Goal: Task Accomplishment & Management: Complete application form

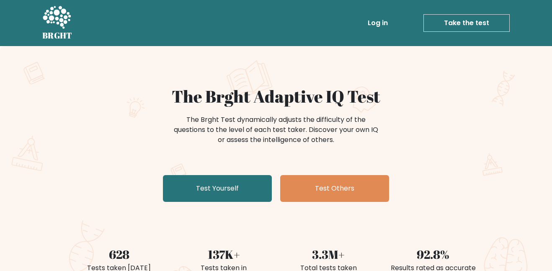
click at [226, 197] on link "Test Yourself" at bounding box center [217, 188] width 109 height 27
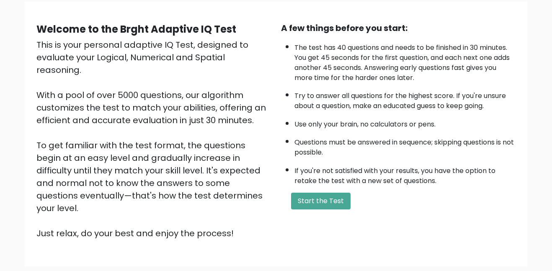
scroll to position [67, 0]
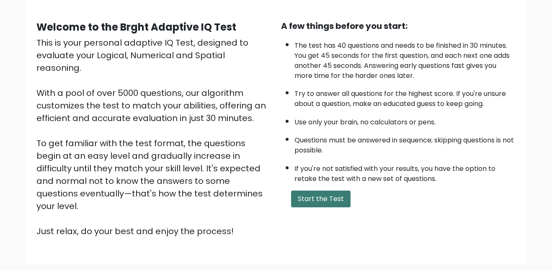
click at [311, 195] on button "Start the Test" at bounding box center [320, 198] width 59 height 17
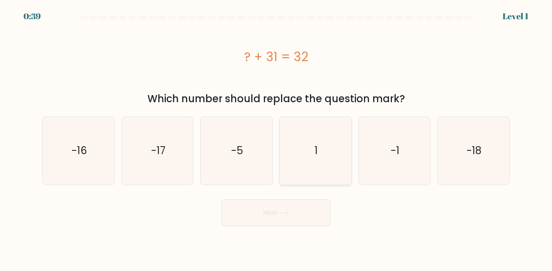
click at [312, 148] on icon "1" at bounding box center [315, 150] width 67 height 67
click at [276, 138] on input "d. 1" at bounding box center [276, 137] width 0 height 2
radio input "true"
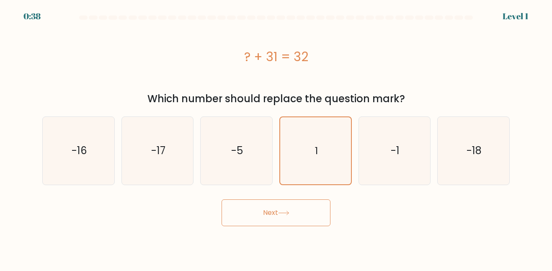
click at [290, 203] on button "Next" at bounding box center [275, 212] width 109 height 27
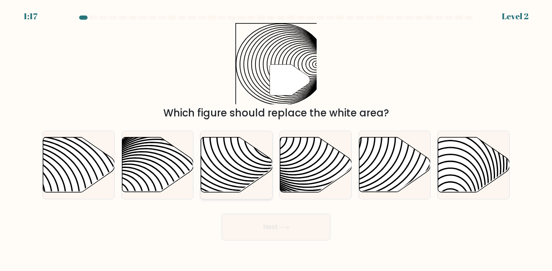
click at [245, 164] on icon at bounding box center [237, 164] width 72 height 55
click at [276, 138] on input "c." at bounding box center [276, 137] width 0 height 2
radio input "true"
click at [280, 232] on button "Next" at bounding box center [275, 226] width 109 height 27
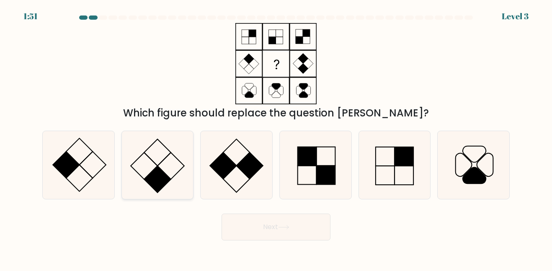
click at [159, 164] on rect at bounding box center [170, 165] width 26 height 26
click at [276, 138] on input "b." at bounding box center [276, 137] width 0 height 2
radio input "true"
click at [278, 226] on button "Next" at bounding box center [275, 226] width 109 height 27
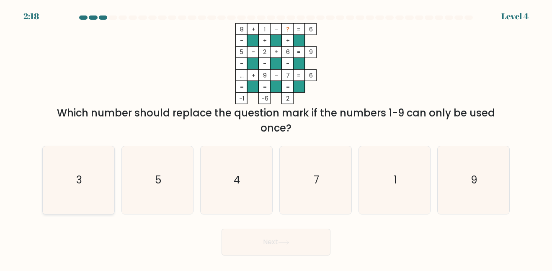
click at [84, 179] on icon "3" at bounding box center [78, 179] width 67 height 67
click at [276, 138] on input "a. 3" at bounding box center [276, 137] width 0 height 2
radio input "true"
click at [255, 250] on button "Next" at bounding box center [275, 242] width 109 height 27
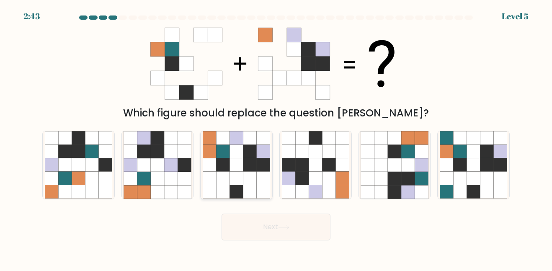
click at [226, 149] on icon at bounding box center [222, 151] width 13 height 13
click at [276, 138] on input "c." at bounding box center [276, 137] width 0 height 2
radio input "true"
click at [279, 224] on button "Next" at bounding box center [275, 226] width 109 height 27
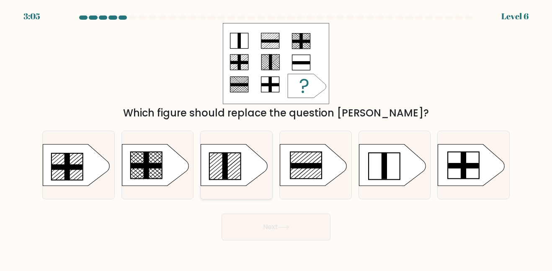
click at [231, 164] on icon at bounding box center [234, 165] width 67 height 42
click at [276, 138] on input "c." at bounding box center [276, 137] width 0 height 2
radio input "true"
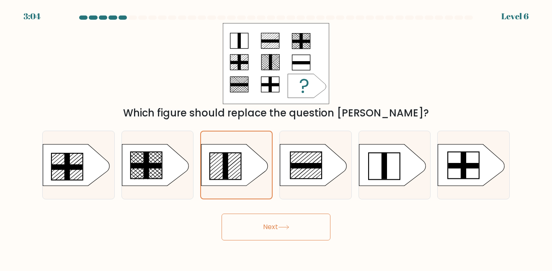
click at [272, 227] on button "Next" at bounding box center [275, 226] width 109 height 27
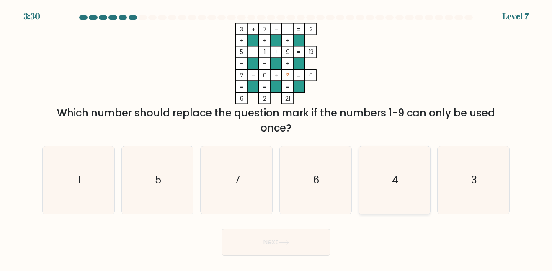
click at [400, 182] on icon "4" at bounding box center [393, 179] width 67 height 67
click at [276, 138] on input "e. 4" at bounding box center [276, 137] width 0 height 2
radio input "true"
click at [305, 242] on button "Next" at bounding box center [275, 242] width 109 height 27
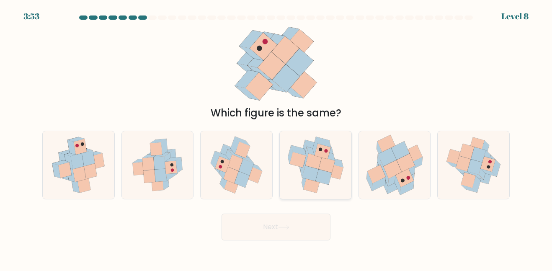
click at [324, 164] on icon at bounding box center [327, 164] width 16 height 15
click at [276, 138] on input "d." at bounding box center [276, 137] width 0 height 2
radio input "true"
click at [300, 225] on button "Next" at bounding box center [275, 226] width 109 height 27
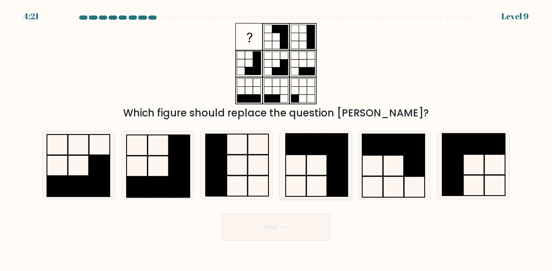
click at [314, 150] on rect at bounding box center [316, 144] width 21 height 21
click at [276, 138] on input "d." at bounding box center [276, 137] width 0 height 2
radio input "true"
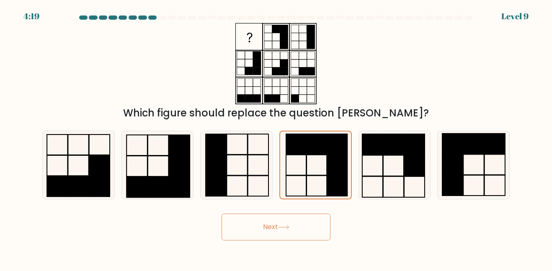
click at [294, 226] on button "Next" at bounding box center [275, 226] width 109 height 27
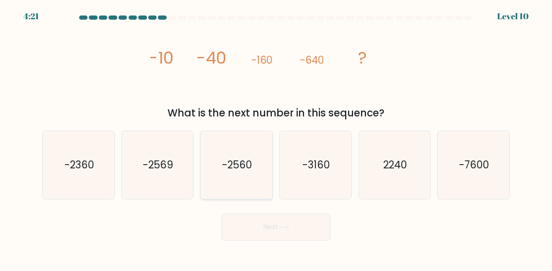
click at [246, 151] on icon "-2560" at bounding box center [236, 164] width 67 height 67
click at [276, 138] on input "c. -2560" at bounding box center [276, 137] width 0 height 2
radio input "true"
click at [269, 225] on button "Next" at bounding box center [275, 226] width 109 height 27
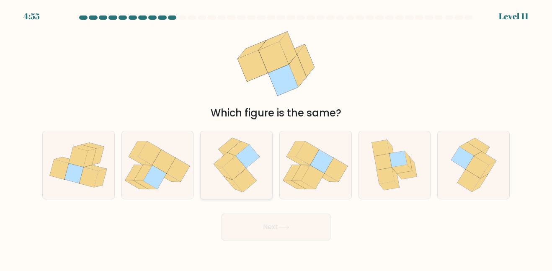
click at [240, 170] on icon at bounding box center [234, 167] width 24 height 23
click at [276, 138] on input "c." at bounding box center [276, 137] width 0 height 2
radio input "true"
click at [277, 229] on button "Next" at bounding box center [275, 226] width 109 height 27
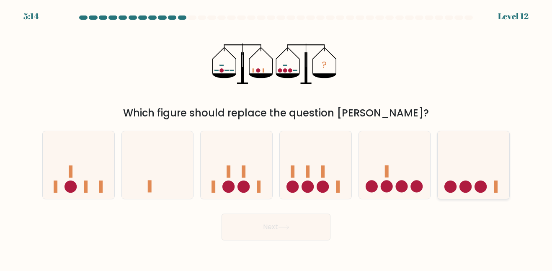
click at [454, 181] on icon at bounding box center [473, 164] width 72 height 59
click at [276, 138] on input "f." at bounding box center [276, 137] width 0 height 2
radio input "true"
click at [309, 229] on button "Next" at bounding box center [275, 226] width 109 height 27
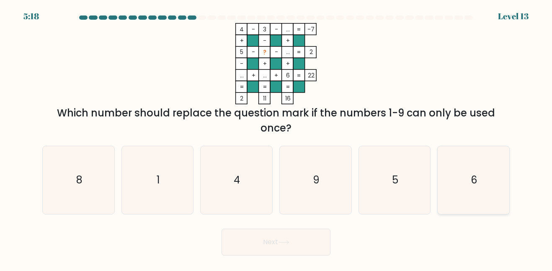
click at [479, 184] on icon "6" at bounding box center [473, 179] width 67 height 67
click at [276, 138] on input "f. 6" at bounding box center [276, 137] width 0 height 2
radio input "true"
click at [479, 184] on icon "6" at bounding box center [473, 180] width 67 height 67
click at [276, 138] on input "f. 6" at bounding box center [276, 137] width 0 height 2
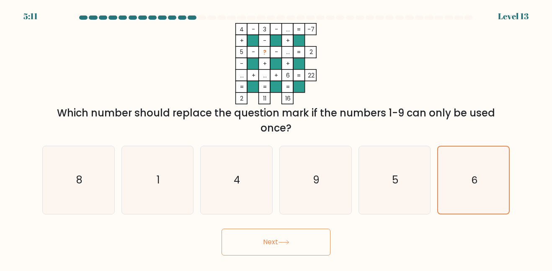
click at [303, 249] on button "Next" at bounding box center [275, 242] width 109 height 27
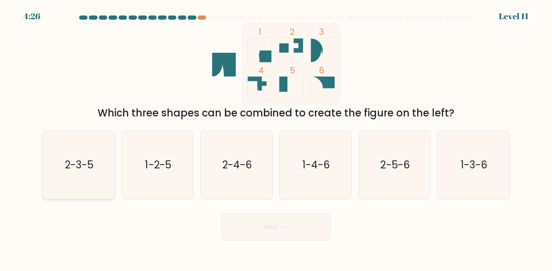
click at [98, 172] on icon "2-3-5" at bounding box center [78, 164] width 67 height 67
click at [276, 138] on input "a. 2-3-5" at bounding box center [276, 137] width 0 height 2
radio input "true"
click at [253, 224] on button "Next" at bounding box center [275, 226] width 109 height 27
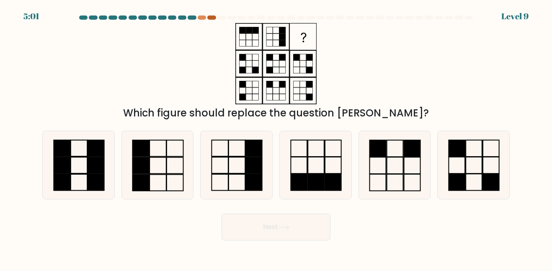
click at [213, 18] on div at bounding box center [211, 17] width 8 height 4
click at [202, 19] on div at bounding box center [202, 17] width 8 height 4
click at [215, 19] on div at bounding box center [211, 17] width 8 height 4
click at [322, 180] on rect at bounding box center [316, 182] width 16 height 17
click at [276, 138] on input "d." at bounding box center [276, 137] width 0 height 2
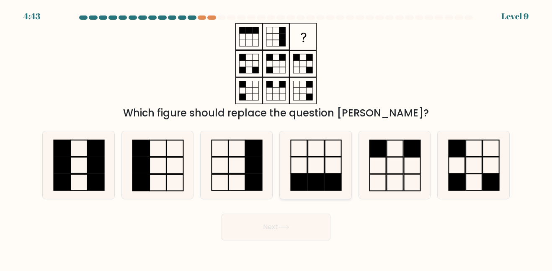
radio input "true"
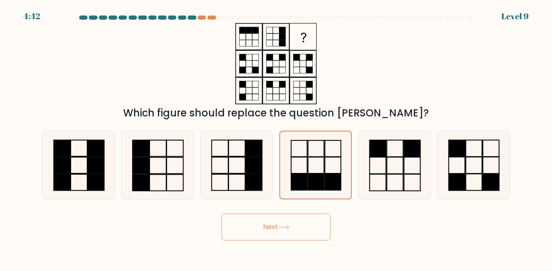
click at [316, 239] on button "Next" at bounding box center [275, 226] width 109 height 27
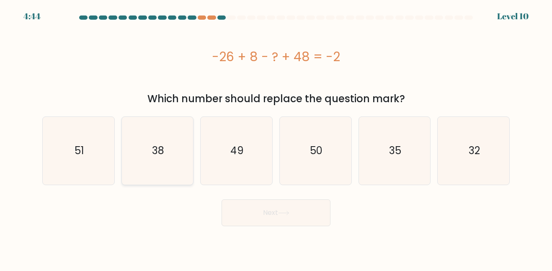
click at [190, 132] on icon "38" at bounding box center [156, 150] width 67 height 67
click at [276, 136] on input "b. 38" at bounding box center [276, 137] width 0 height 2
radio input "true"
click at [168, 157] on icon "38" at bounding box center [157, 150] width 67 height 67
click at [276, 138] on input "b. 38" at bounding box center [276, 137] width 0 height 2
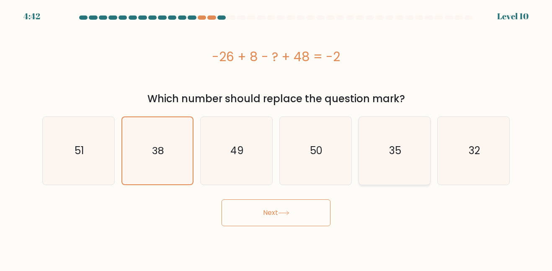
click at [379, 144] on icon "35" at bounding box center [393, 150] width 67 height 67
click at [276, 138] on input "e. 35" at bounding box center [276, 137] width 0 height 2
radio input "true"
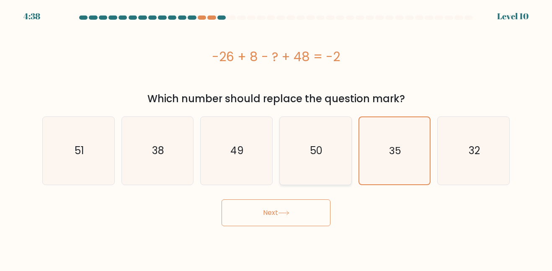
click at [308, 161] on icon "50" at bounding box center [315, 150] width 67 height 67
click at [276, 138] on input "d. 50" at bounding box center [276, 137] width 0 height 2
radio input "true"
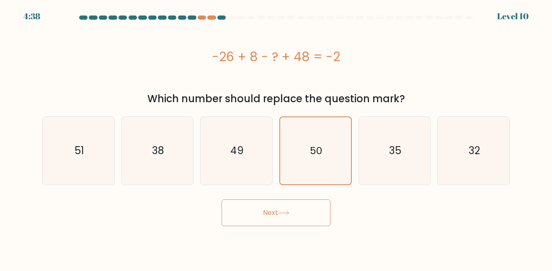
click at [295, 223] on button "Next" at bounding box center [275, 212] width 109 height 27
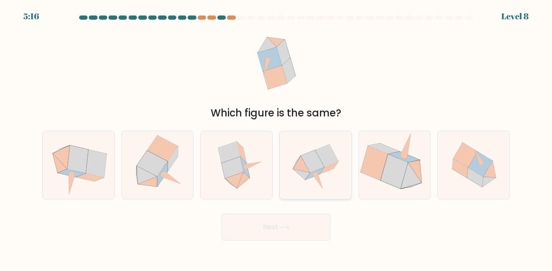
click at [324, 172] on icon at bounding box center [328, 168] width 19 height 12
click at [276, 138] on input "d." at bounding box center [276, 137] width 0 height 2
radio input "true"
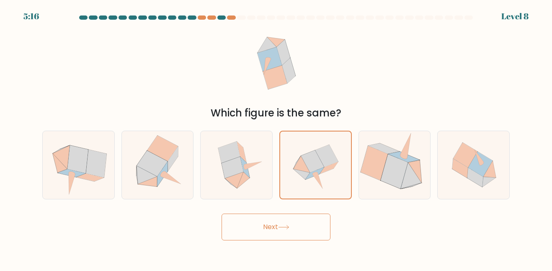
click at [303, 215] on button "Next" at bounding box center [275, 226] width 109 height 27
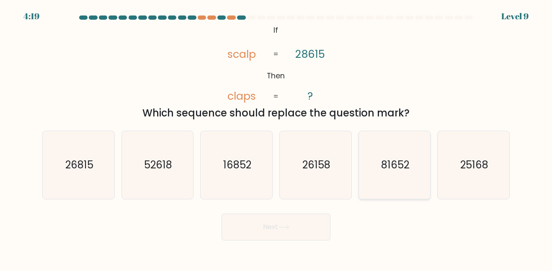
click at [411, 140] on icon "81652" at bounding box center [393, 164] width 67 height 67
click at [276, 138] on input "e. 81652" at bounding box center [276, 137] width 0 height 2
radio input "true"
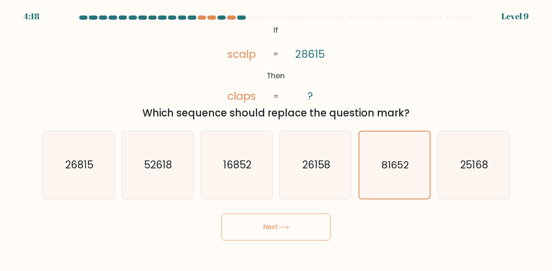
click at [285, 219] on button "Next" at bounding box center [275, 226] width 109 height 27
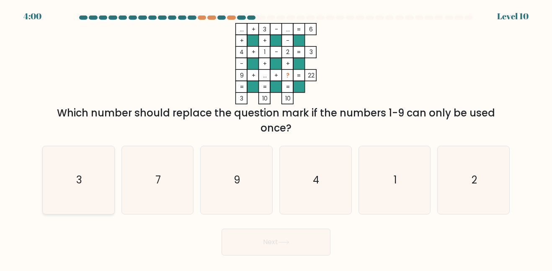
click at [74, 197] on icon "3" at bounding box center [78, 179] width 67 height 67
click at [276, 138] on input "a. 3" at bounding box center [276, 137] width 0 height 2
radio input "true"
click at [295, 248] on button "Next" at bounding box center [275, 242] width 109 height 27
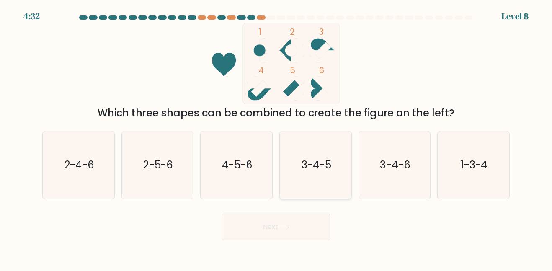
click at [339, 173] on icon "3-4-5" at bounding box center [315, 164] width 67 height 67
click at [276, 138] on input "d. 3-4-5" at bounding box center [276, 137] width 0 height 2
radio input "true"
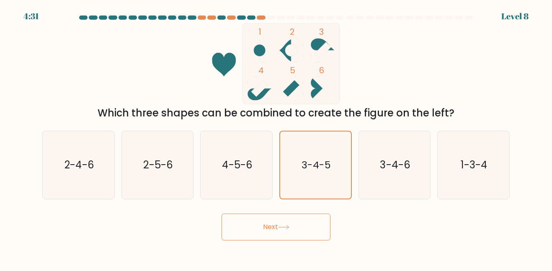
click at [304, 229] on button "Next" at bounding box center [275, 226] width 109 height 27
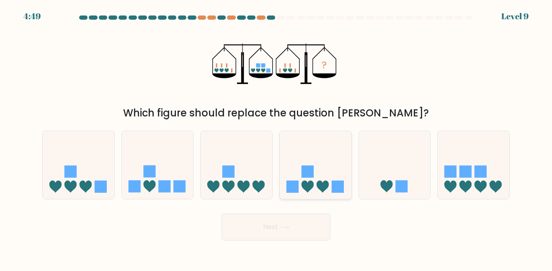
click at [315, 161] on icon at bounding box center [316, 164] width 72 height 59
click at [276, 138] on input "d." at bounding box center [276, 137] width 0 height 2
radio input "true"
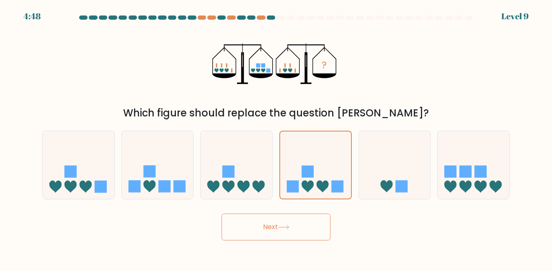
click at [299, 231] on button "Next" at bounding box center [275, 226] width 109 height 27
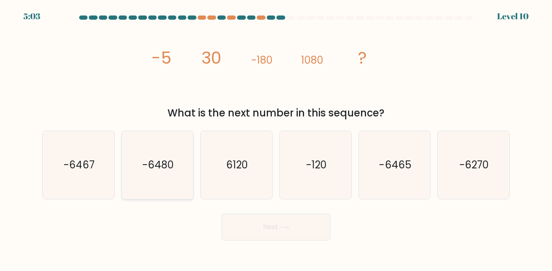
click at [169, 168] on text "-6480" at bounding box center [157, 165] width 31 height 14
click at [276, 138] on input "b. -6480" at bounding box center [276, 137] width 0 height 2
radio input "true"
click at [236, 221] on button "Next" at bounding box center [275, 226] width 109 height 27
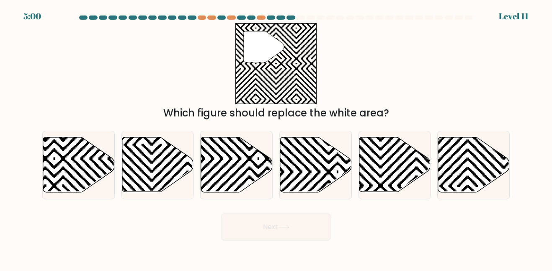
click at [247, 229] on button "Next" at bounding box center [275, 226] width 109 height 27
click at [351, 78] on div "" Which figure should replace the white area?" at bounding box center [275, 72] width 477 height 98
click at [380, 152] on icon at bounding box center [395, 164] width 72 height 55
click at [276, 138] on input "e." at bounding box center [276, 137] width 0 height 2
radio input "true"
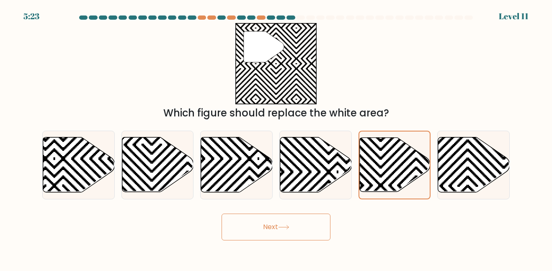
click at [285, 237] on button "Next" at bounding box center [275, 226] width 109 height 27
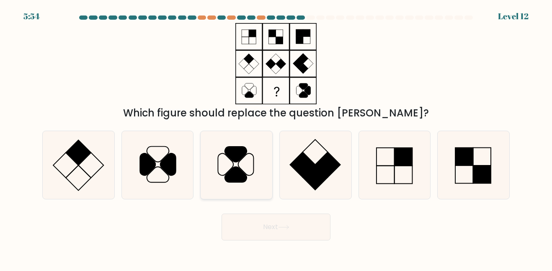
click at [239, 160] on icon at bounding box center [236, 154] width 22 height 15
click at [276, 138] on input "c." at bounding box center [276, 137] width 0 height 2
radio input "true"
click at [285, 234] on button "Next" at bounding box center [275, 226] width 109 height 27
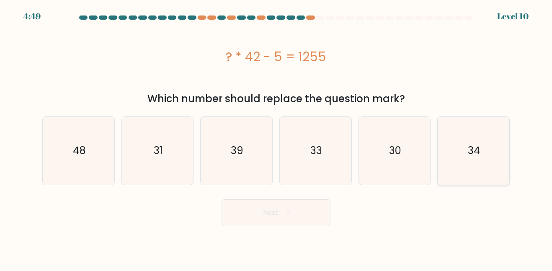
click at [462, 159] on icon "34" at bounding box center [473, 150] width 67 height 67
click at [276, 138] on input "f. 34" at bounding box center [276, 137] width 0 height 2
radio input "true"
click at [462, 159] on icon "34" at bounding box center [473, 150] width 67 height 67
click at [276, 138] on input "f. 34" at bounding box center [276, 137] width 0 height 2
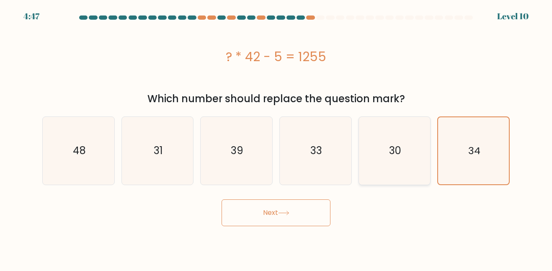
click at [374, 173] on icon "30" at bounding box center [393, 150] width 67 height 67
click at [276, 138] on input "e. 30" at bounding box center [276, 137] width 0 height 2
radio input "true"
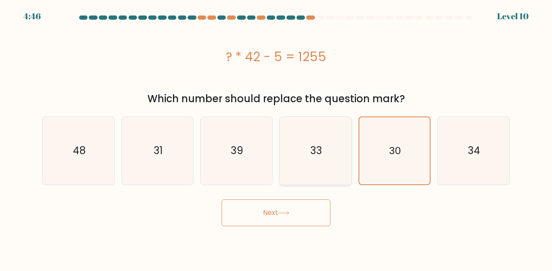
click at [342, 173] on icon "33" at bounding box center [315, 150] width 67 height 67
click at [276, 138] on input "d. 33" at bounding box center [276, 137] width 0 height 2
radio input "true"
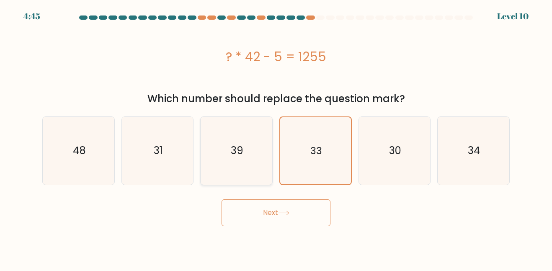
click at [237, 157] on text "39" at bounding box center [237, 151] width 13 height 14
click at [276, 138] on input "c. 39" at bounding box center [276, 137] width 0 height 2
radio input "true"
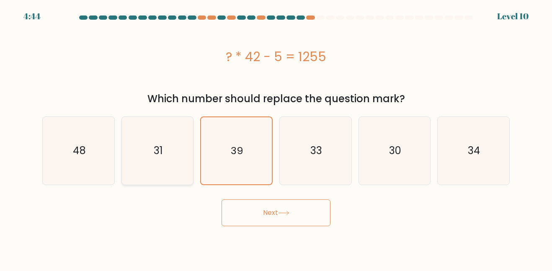
click at [154, 153] on text "31" at bounding box center [158, 151] width 9 height 14
click at [276, 138] on input "b. 31" at bounding box center [276, 137] width 0 height 2
radio input "true"
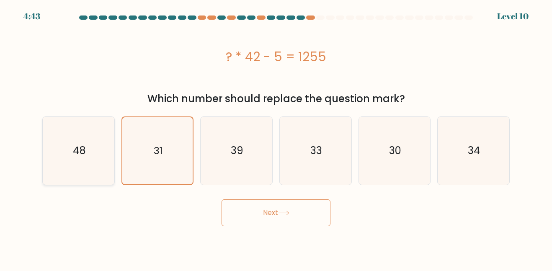
click at [100, 149] on icon "48" at bounding box center [78, 150] width 67 height 67
click at [276, 138] on input "a. 48" at bounding box center [276, 137] width 0 height 2
radio input "true"
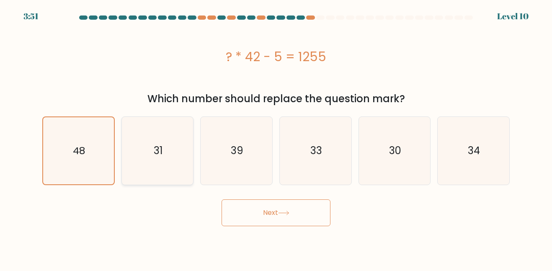
click at [158, 152] on text "31" at bounding box center [158, 151] width 9 height 14
click at [276, 138] on input "b. 31" at bounding box center [276, 137] width 0 height 2
radio input "true"
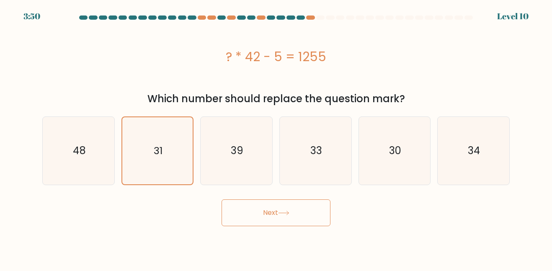
click at [237, 198] on div "Next" at bounding box center [275, 210] width 477 height 31
click at [242, 210] on button "Next" at bounding box center [275, 212] width 109 height 27
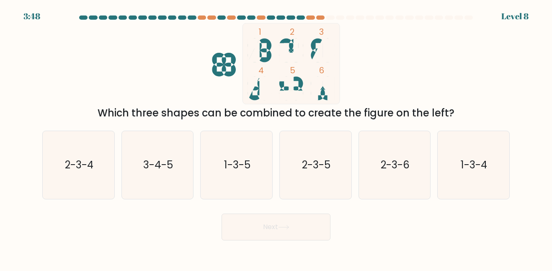
click at [249, 214] on button "Next" at bounding box center [275, 226] width 109 height 27
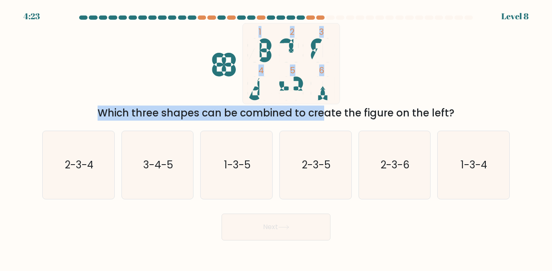
drag, startPoint x: 262, startPoint y: 100, endPoint x: 244, endPoint y: 108, distance: 19.7
click at [244, 108] on div "1 2 3 4 5 6 Which three shapes can be combined to create the figure on the left?" at bounding box center [275, 72] width 477 height 98
click at [227, 102] on icon "1 2 3 4 5 6" at bounding box center [275, 63] width 225 height 81
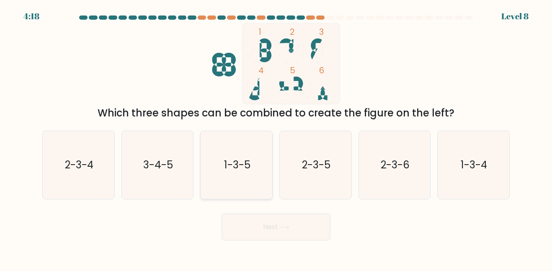
click at [247, 169] on text "1-3-5" at bounding box center [237, 165] width 26 height 14
click at [276, 138] on input "c. 1-3-5" at bounding box center [276, 137] width 0 height 2
radio input "true"
click at [247, 169] on text "1-3-5" at bounding box center [237, 165] width 26 height 14
click at [276, 138] on input "c. 1-3-5" at bounding box center [276, 137] width 0 height 2
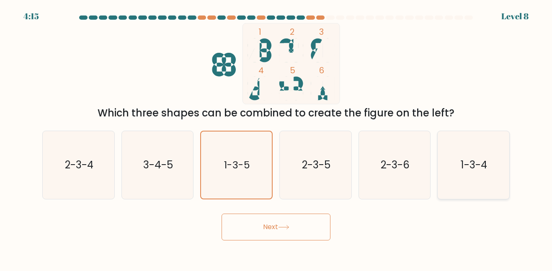
click at [468, 166] on text "1-3-4" at bounding box center [473, 165] width 27 height 14
click at [276, 138] on input "f. 1-3-4" at bounding box center [276, 137] width 0 height 2
radio input "true"
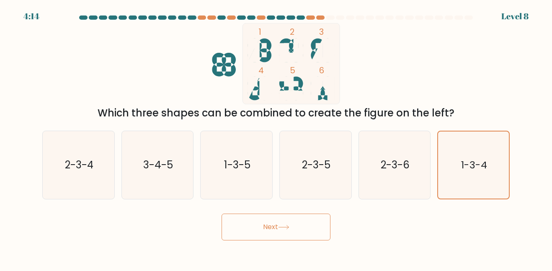
click at [265, 226] on button "Next" at bounding box center [275, 226] width 109 height 27
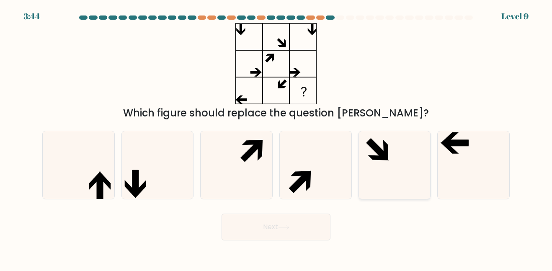
click at [408, 153] on icon at bounding box center [393, 164] width 67 height 67
click at [276, 138] on input "e." at bounding box center [276, 137] width 0 height 2
radio input "true"
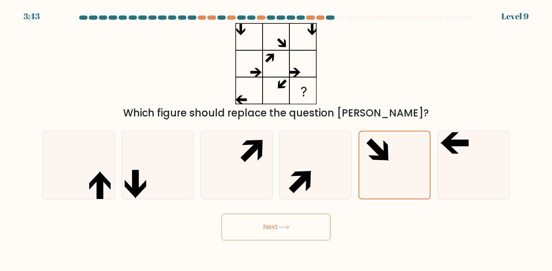
click at [268, 231] on button "Next" at bounding box center [275, 226] width 109 height 27
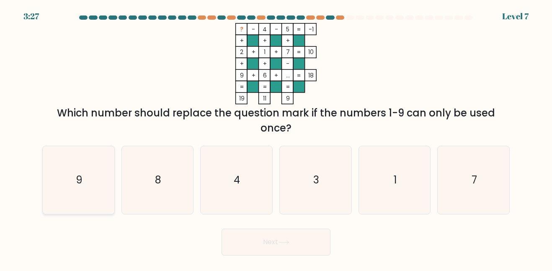
click at [79, 178] on text "9" at bounding box center [79, 180] width 7 height 14
click at [276, 138] on input "a. 9" at bounding box center [276, 137] width 0 height 2
radio input "true"
click at [283, 250] on button "Next" at bounding box center [275, 242] width 109 height 27
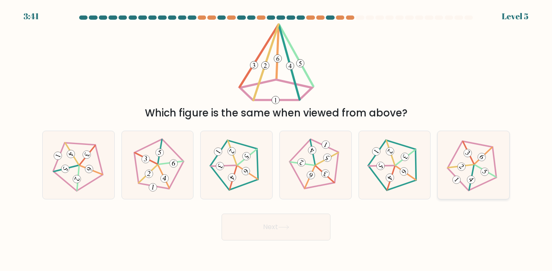
click at [480, 173] on icon at bounding box center [473, 165] width 54 height 54
click at [276, 138] on input "f." at bounding box center [276, 137] width 0 height 2
radio input "true"
click at [301, 224] on button "Next" at bounding box center [275, 226] width 109 height 27
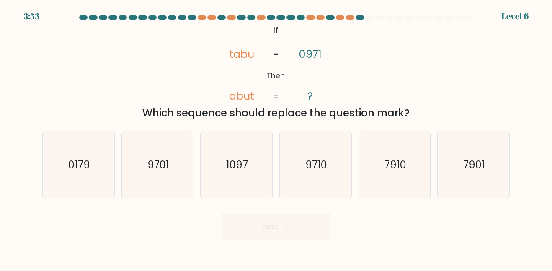
click at [298, 200] on form "If ?" at bounding box center [276, 127] width 552 height 225
click at [313, 176] on icon "9710" at bounding box center [315, 164] width 67 height 67
click at [276, 138] on input "d. 9710" at bounding box center [276, 137] width 0 height 2
radio input "true"
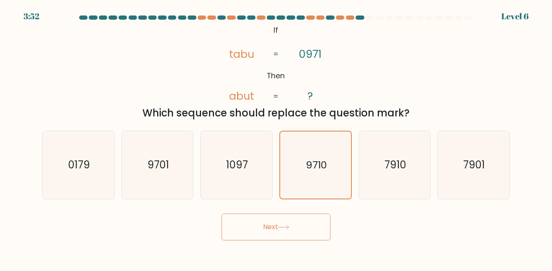
click at [289, 234] on button "Next" at bounding box center [275, 226] width 109 height 27
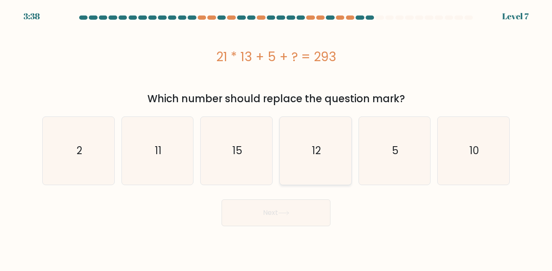
click at [294, 135] on icon "12" at bounding box center [315, 150] width 67 height 67
click at [276, 136] on input "d. 12" at bounding box center [276, 137] width 0 height 2
radio input "true"
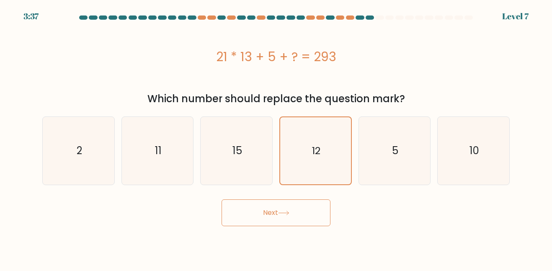
click at [283, 211] on icon at bounding box center [283, 213] width 11 height 5
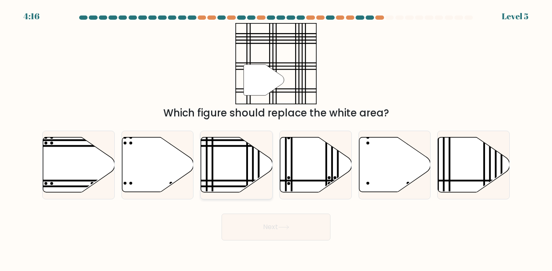
click at [233, 162] on icon at bounding box center [237, 164] width 72 height 55
click at [276, 138] on input "c." at bounding box center [276, 137] width 0 height 2
radio input "true"
click at [316, 228] on button "Next" at bounding box center [275, 226] width 109 height 27
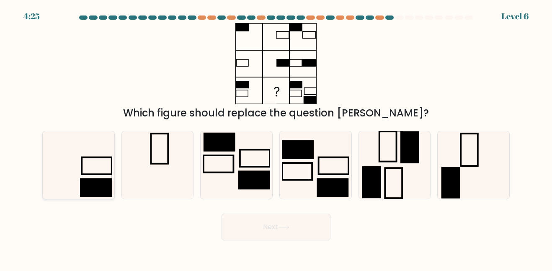
click at [95, 182] on rect at bounding box center [96, 187] width 32 height 19
click at [276, 138] on input "a." at bounding box center [276, 137] width 0 height 2
radio input "true"
click at [279, 217] on button "Next" at bounding box center [275, 226] width 109 height 27
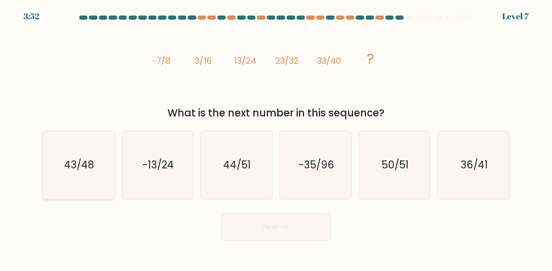
click at [77, 196] on icon "43/48" at bounding box center [78, 164] width 67 height 67
click at [276, 138] on input "a. 43/48" at bounding box center [276, 137] width 0 height 2
radio input "true"
click at [264, 235] on button "Next" at bounding box center [275, 226] width 109 height 27
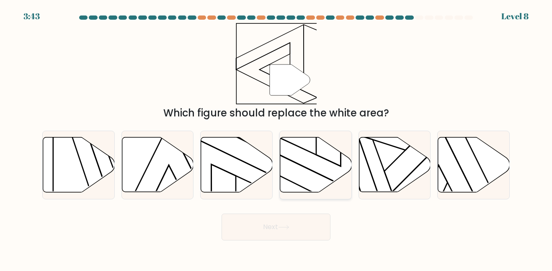
click at [326, 169] on icon at bounding box center [316, 164] width 72 height 55
click at [276, 138] on input "d." at bounding box center [276, 137] width 0 height 2
radio input "true"
click at [309, 224] on button "Next" at bounding box center [275, 226] width 109 height 27
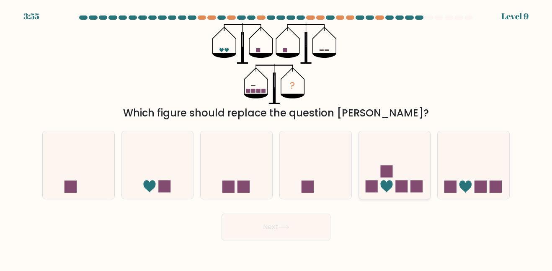
click at [388, 175] on rect at bounding box center [386, 171] width 12 height 12
click at [276, 138] on input "e." at bounding box center [276, 137] width 0 height 2
radio input "true"
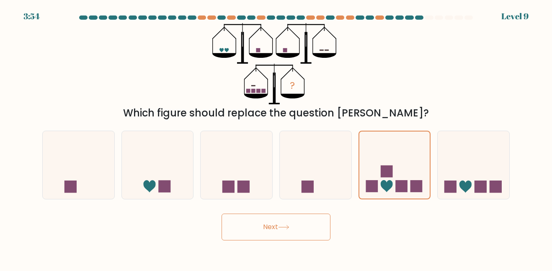
click at [289, 229] on icon at bounding box center [283, 227] width 11 height 5
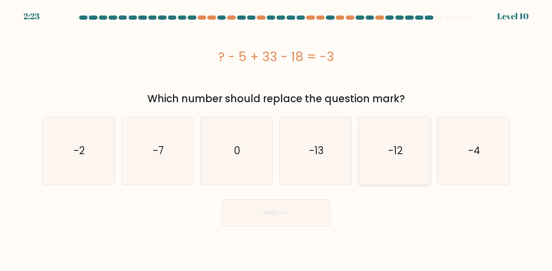
click at [404, 139] on icon "-12" at bounding box center [393, 150] width 67 height 67
click at [276, 138] on input "e. -12" at bounding box center [276, 137] width 0 height 2
radio input "true"
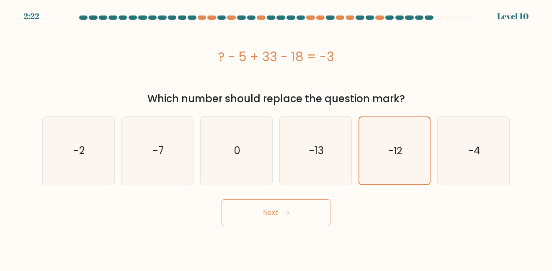
click at [292, 216] on button "Next" at bounding box center [275, 212] width 109 height 27
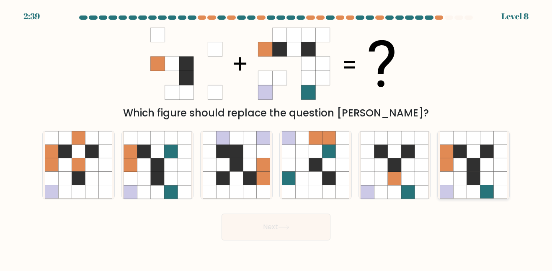
click at [460, 159] on icon at bounding box center [459, 164] width 13 height 13
click at [276, 138] on input "f." at bounding box center [276, 137] width 0 height 2
radio input "true"
click at [299, 235] on button "Next" at bounding box center [275, 226] width 109 height 27
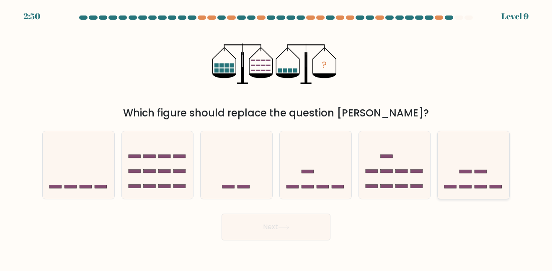
click at [494, 173] on icon at bounding box center [473, 164] width 72 height 59
click at [276, 138] on input "f." at bounding box center [276, 137] width 0 height 2
radio input "true"
click at [325, 223] on button "Next" at bounding box center [275, 226] width 109 height 27
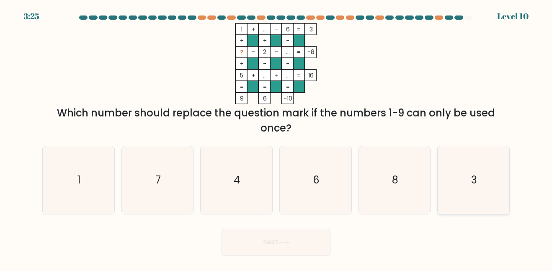
click at [459, 178] on icon "3" at bounding box center [473, 179] width 67 height 67
click at [276, 138] on input "f. 3" at bounding box center [276, 137] width 0 height 2
radio input "true"
click at [320, 233] on button "Next" at bounding box center [275, 242] width 109 height 27
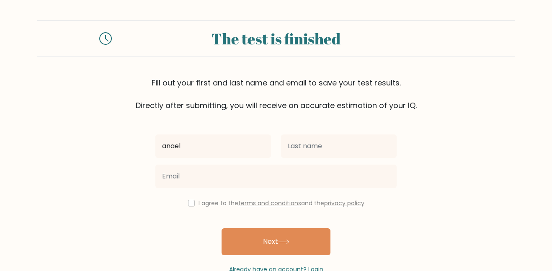
type input "Anaela"
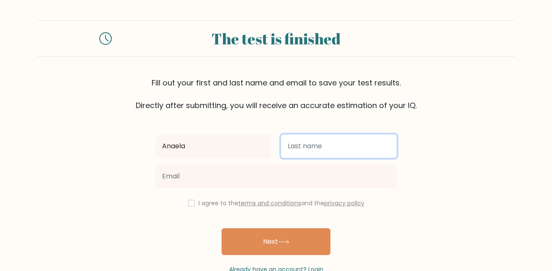
click at [285, 156] on input "text" at bounding box center [339, 145] width 116 height 23
type input "Fulford"
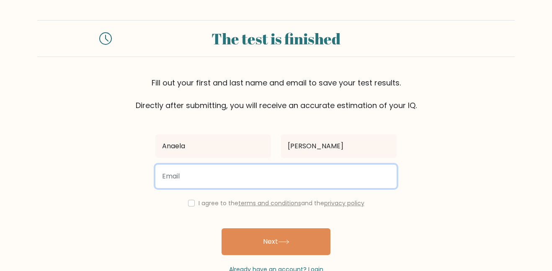
click at [220, 182] on input "email" at bounding box center [275, 176] width 241 height 23
type input "fulford_anaela28@mybps.me"
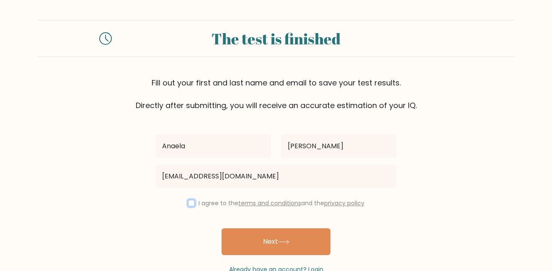
click at [188, 203] on input "checkbox" at bounding box center [191, 203] width 7 height 7
checkbox input "true"
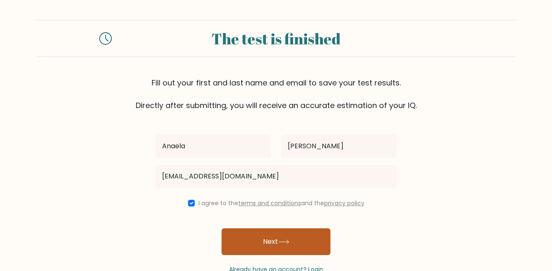
click at [255, 242] on button "Next" at bounding box center [275, 241] width 109 height 27
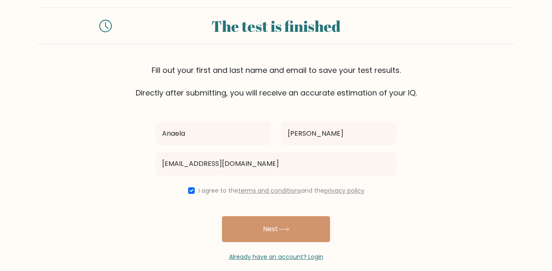
scroll to position [23, 0]
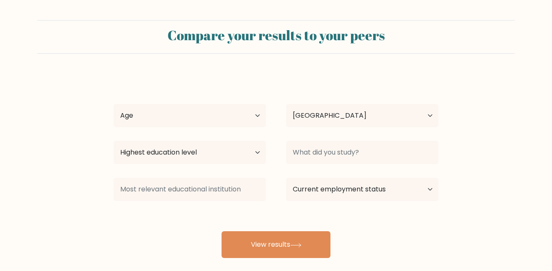
select select "US"
click at [228, 124] on select "Age Under 18 years old 18-24 years old 25-34 years old 35-44 years old 45-54 ye…" at bounding box center [189, 115] width 152 height 23
select select "min_18"
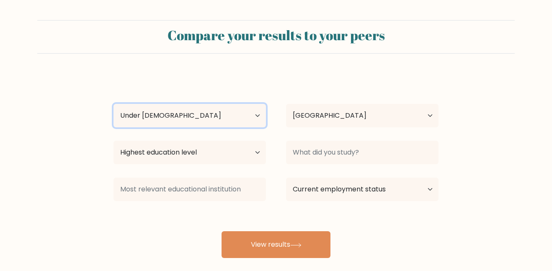
click at [113, 104] on select "Age Under 18 years old 18-24 years old 25-34 years old 35-44 years old 45-54 ye…" at bounding box center [189, 115] width 152 height 23
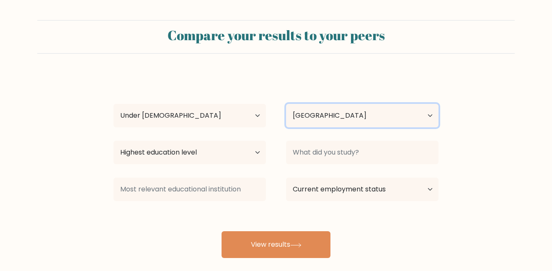
click at [403, 113] on select "Country Afghanistan Albania Algeria American Samoa Andorra Angola Anguilla Anta…" at bounding box center [362, 115] width 152 height 23
click at [454, 114] on form "Compare your results to your peers Anaela Fulford Age Under 18 years old 18-24 …" at bounding box center [276, 139] width 552 height 238
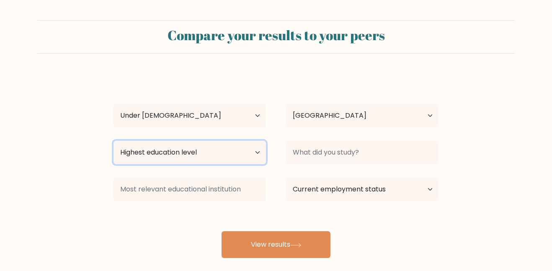
click at [223, 156] on select "Highest education level No schooling Primary Lower Secondary Upper Secondary Oc…" at bounding box center [189, 152] width 152 height 23
click at [113, 141] on select "Highest education level No schooling Primary Lower Secondary Upper Secondary Oc…" at bounding box center [189, 152] width 152 height 23
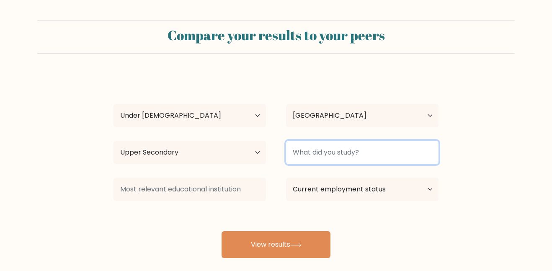
click at [369, 158] on input at bounding box center [362, 152] width 152 height 23
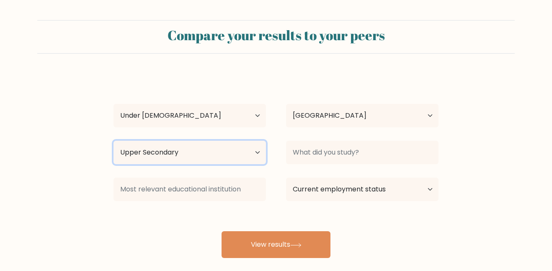
click at [256, 150] on select "Highest education level No schooling Primary Lower Secondary Upper Secondary Oc…" at bounding box center [189, 152] width 152 height 23
click at [113, 141] on select "Highest education level No schooling Primary Lower Secondary Upper Secondary Oc…" at bounding box center [189, 152] width 152 height 23
click at [228, 141] on select "Highest education level No schooling Primary Lower Secondary Upper Secondary Oc…" at bounding box center [189, 152] width 152 height 23
click at [113, 141] on select "Highest education level No schooling Primary Lower Secondary Upper Secondary Oc…" at bounding box center [189, 152] width 152 height 23
click at [248, 155] on select "Highest education level No schooling Primary Lower Secondary Upper Secondary Oc…" at bounding box center [189, 152] width 152 height 23
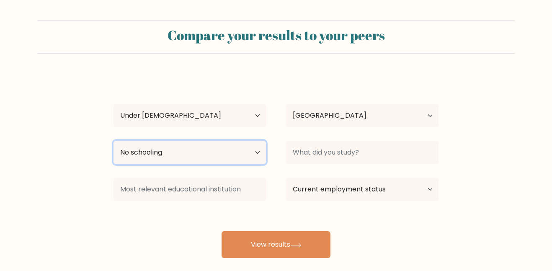
select select "lower_secondary"
click at [113, 141] on select "Highest education level No schooling Primary Lower Secondary Upper Secondary Oc…" at bounding box center [189, 152] width 152 height 23
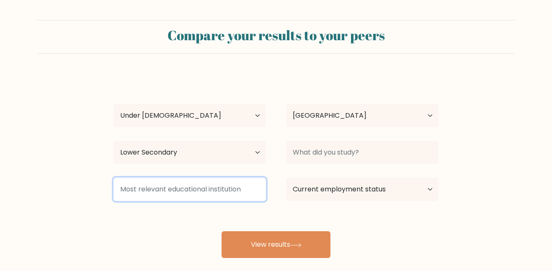
click at [250, 182] on input at bounding box center [189, 188] width 152 height 23
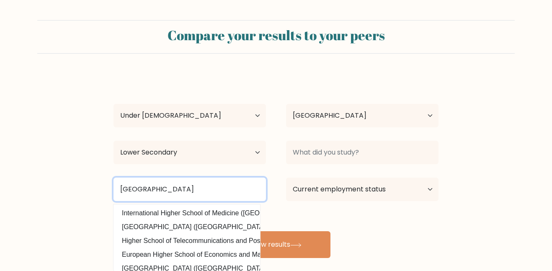
click at [230, 192] on input "Barnstable High school" at bounding box center [189, 188] width 152 height 23
type input "B"
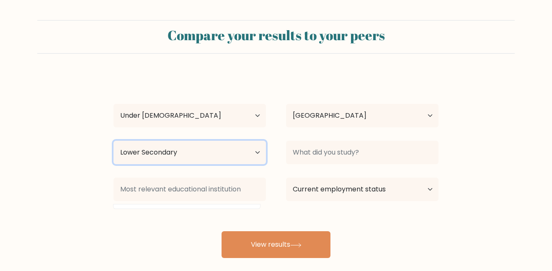
click at [252, 153] on select "Highest education level No schooling Primary Lower Secondary Upper Secondary Oc…" at bounding box center [189, 152] width 152 height 23
select select "primary"
click at [113, 141] on select "Highest education level No schooling Primary Lower Secondary Upper Secondary Oc…" at bounding box center [189, 152] width 152 height 23
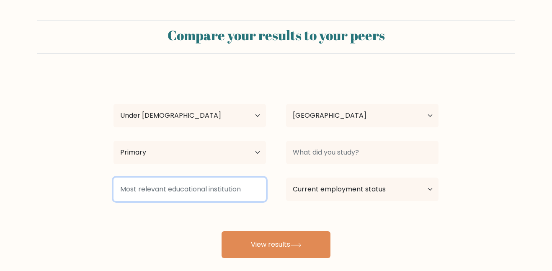
click at [219, 189] on input at bounding box center [189, 188] width 152 height 23
type input "B"
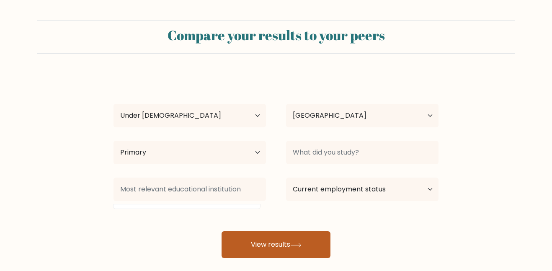
click at [298, 250] on button "View results" at bounding box center [275, 244] width 109 height 27
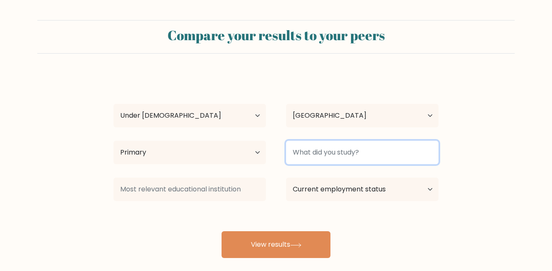
click at [351, 149] on input at bounding box center [362, 152] width 152 height 23
type input "N/A"
click at [221, 231] on button "View results" at bounding box center [275, 244] width 109 height 27
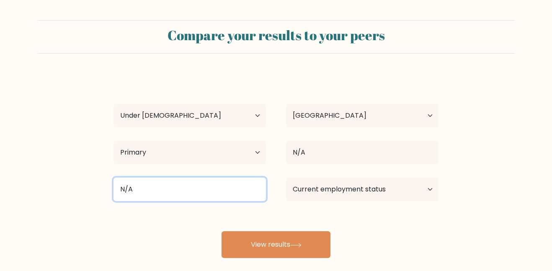
type input "N/A"
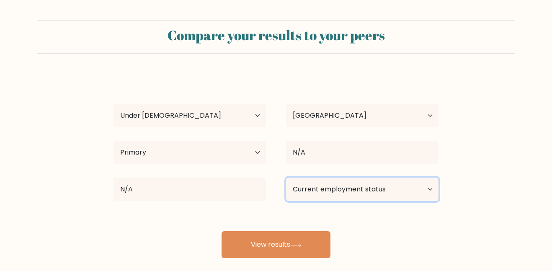
click at [362, 193] on select "Current employment status Employed Student Retired Other / prefer not to answer" at bounding box center [362, 188] width 152 height 23
select select "student"
click at [286, 177] on select "Current employment status Employed Student Retired Other / prefer not to answer" at bounding box center [362, 188] width 152 height 23
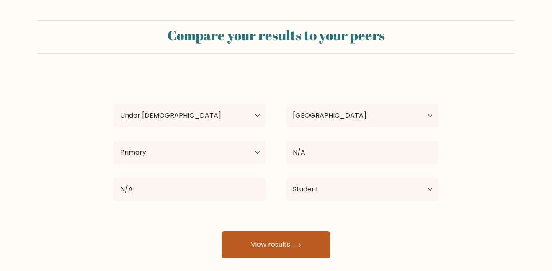
click at [301, 246] on icon at bounding box center [295, 245] width 11 height 5
